Goal: Task Accomplishment & Management: Use online tool/utility

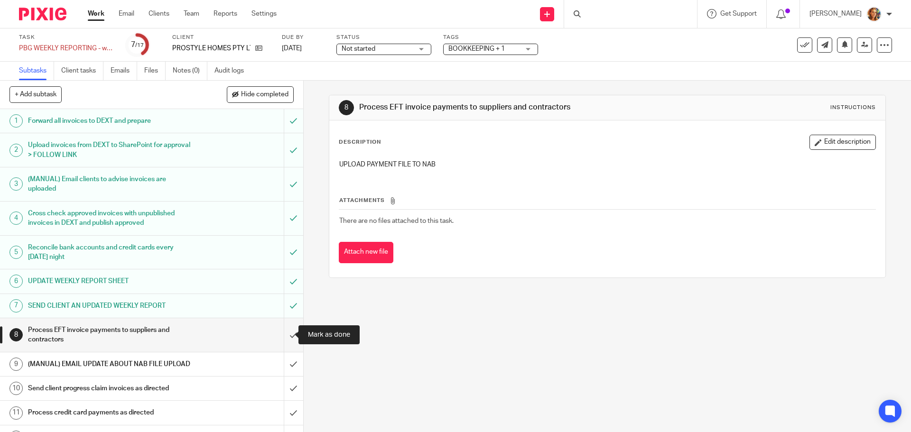
click at [288, 338] on input "submit" at bounding box center [151, 335] width 303 height 34
click at [283, 357] on input "submit" at bounding box center [151, 364] width 303 height 24
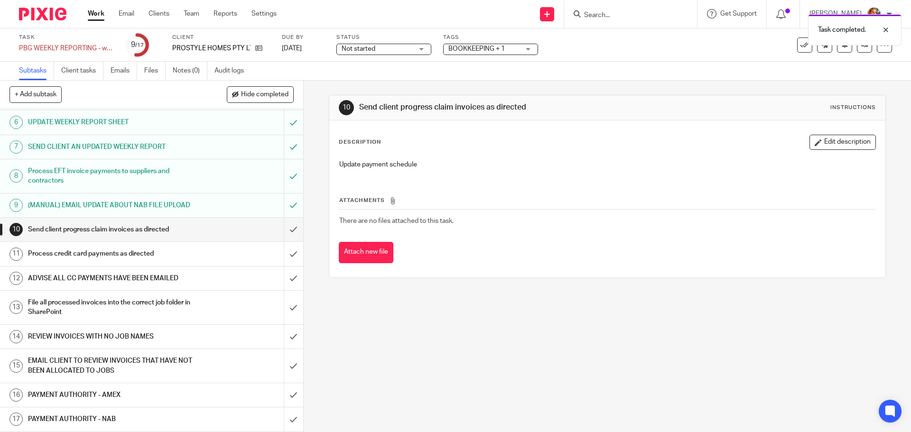
scroll to position [168, 0]
click at [284, 233] on input "submit" at bounding box center [151, 230] width 303 height 24
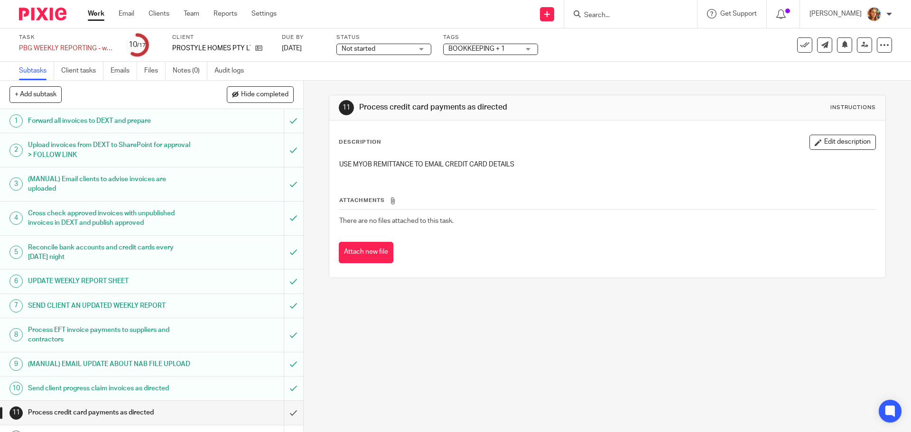
scroll to position [168, 0]
